Goal: Find specific page/section: Find specific page/section

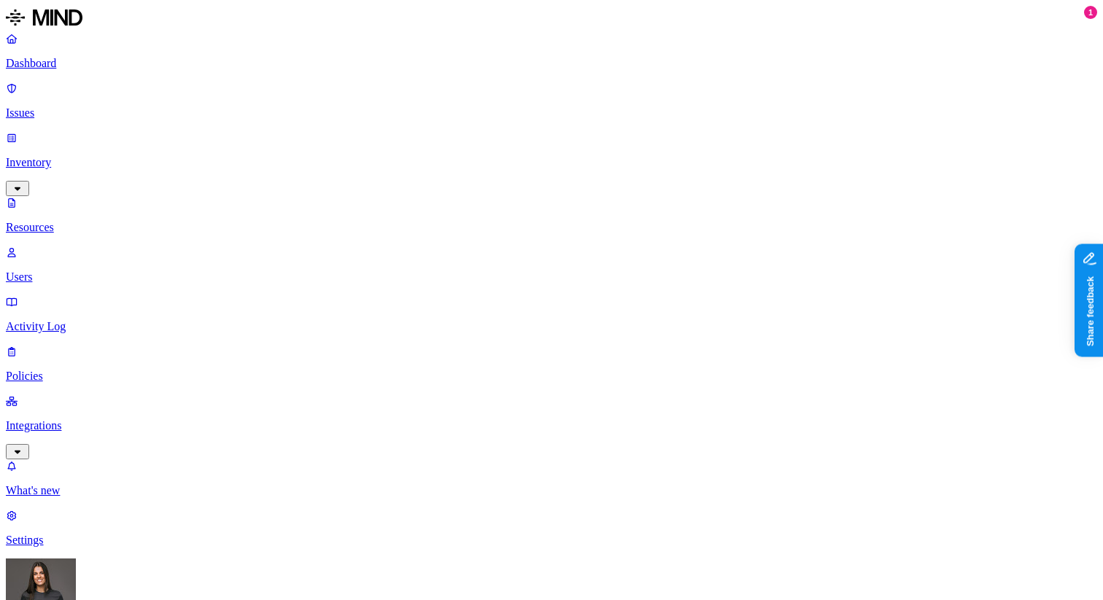
click at [125, 70] on link "Dashboard" at bounding box center [551, 51] width 1091 height 38
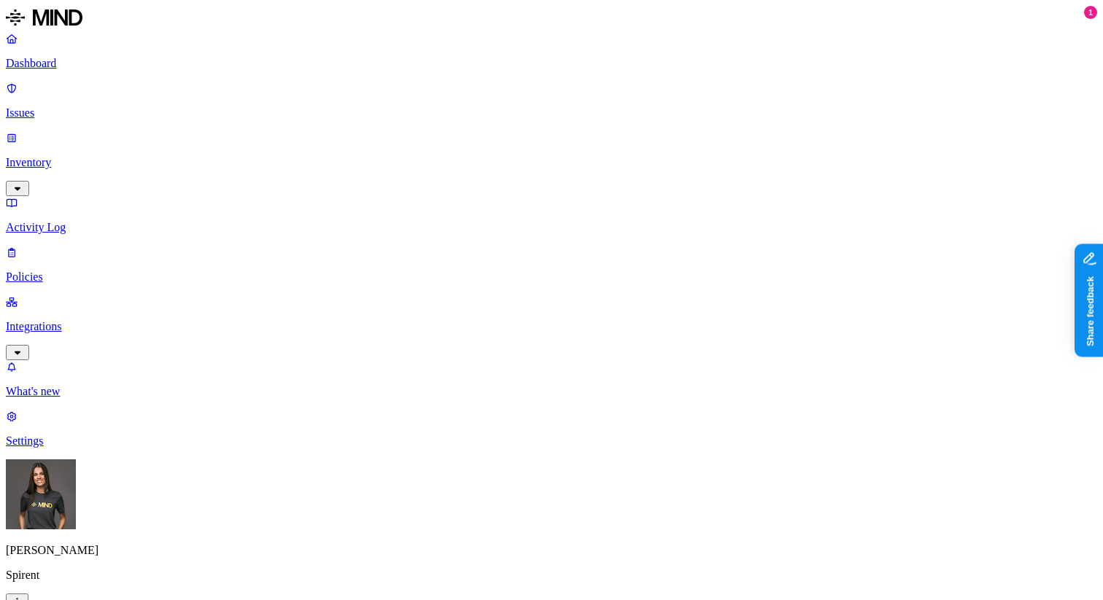
click at [80, 156] on p "Inventory" at bounding box center [551, 162] width 1091 height 13
